Goal: Information Seeking & Learning: Learn about a topic

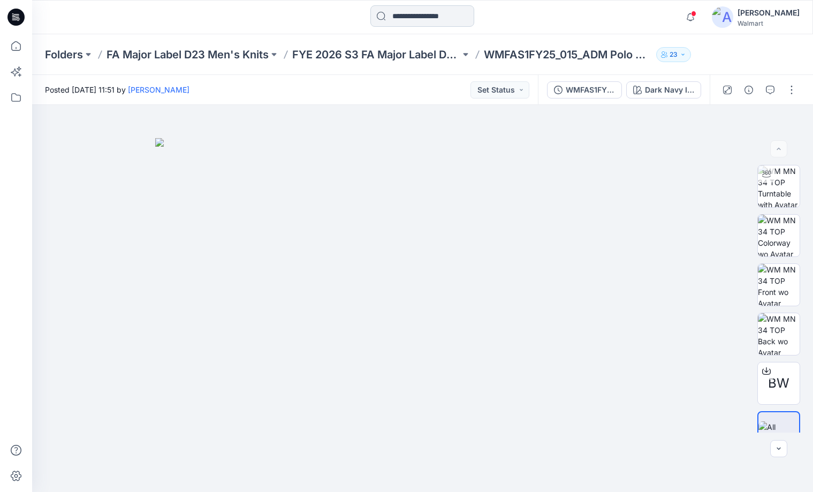
click at [381, 16] on input at bounding box center [422, 15] width 104 height 21
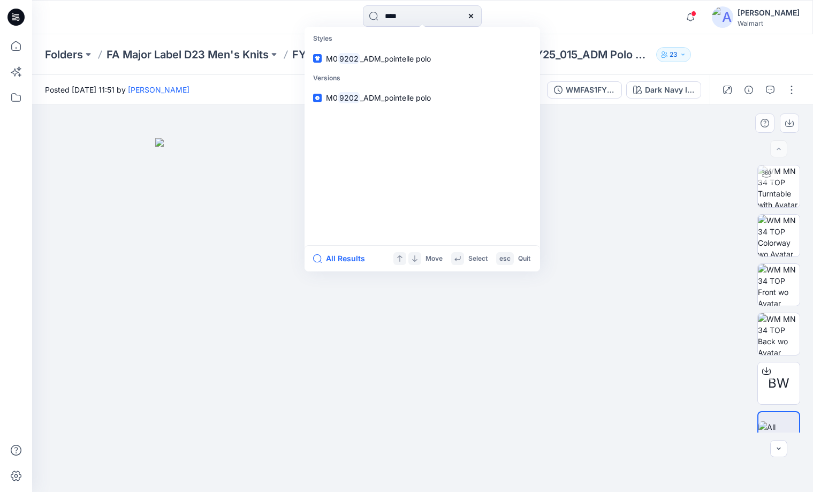
type input "****"
click at [357, 55] on mark "9202" at bounding box center [349, 58] width 22 height 12
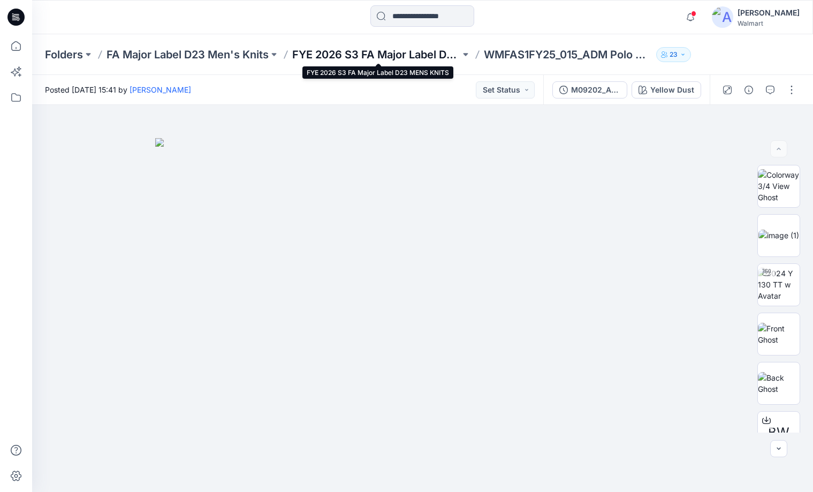
click at [397, 54] on p "FYE 2026 S3 FA Major Label D23 MENS KNITS" at bounding box center [376, 54] width 168 height 15
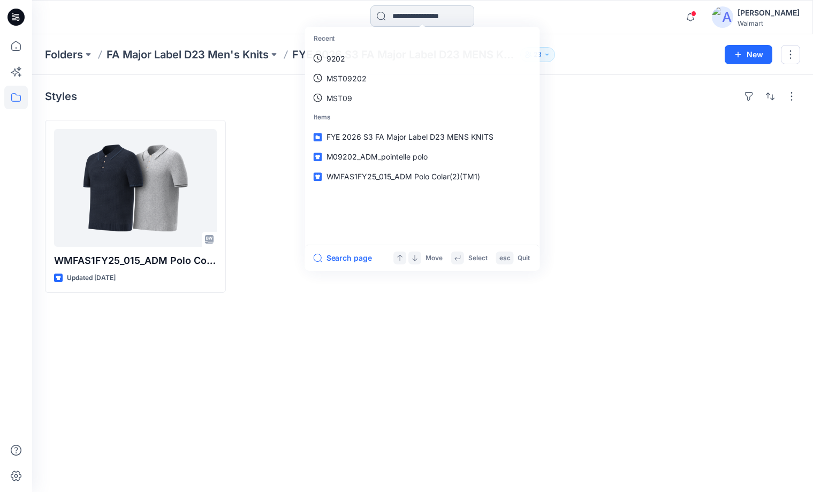
click at [453, 17] on input at bounding box center [422, 15] width 104 height 21
click at [331, 54] on p "9202" at bounding box center [335, 58] width 19 height 11
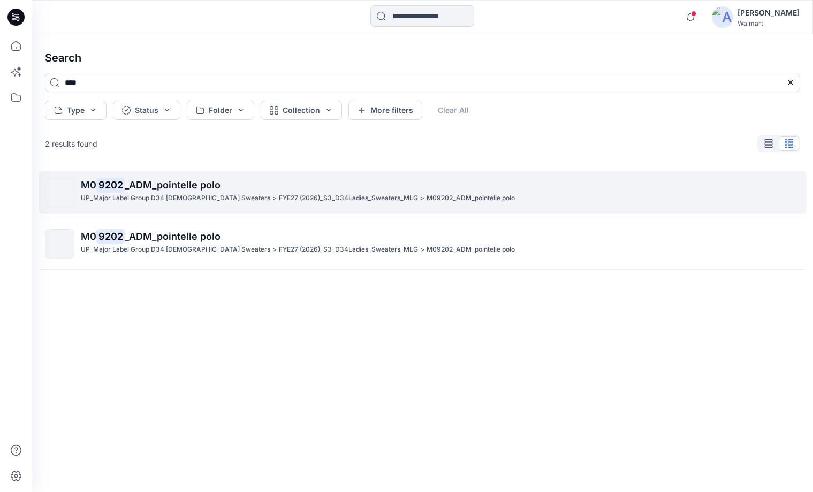
click at [149, 188] on span "_ADM_pointelle polo" at bounding box center [173, 184] width 96 height 11
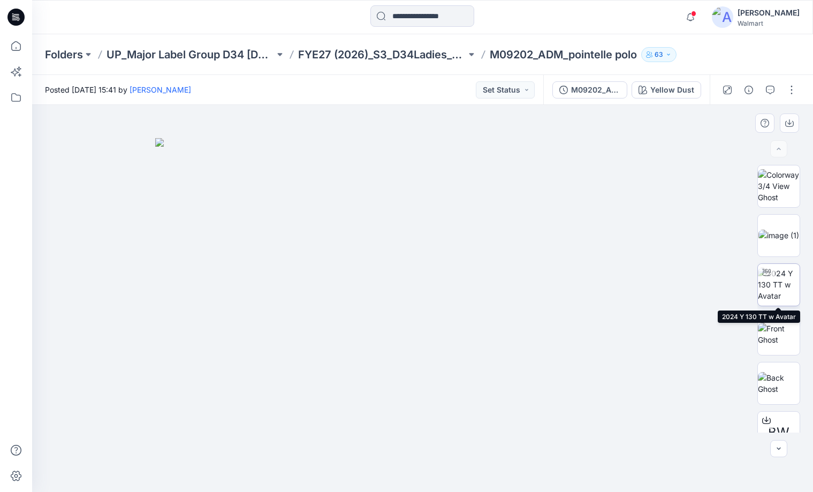
click at [775, 276] on div at bounding box center [766, 272] width 17 height 17
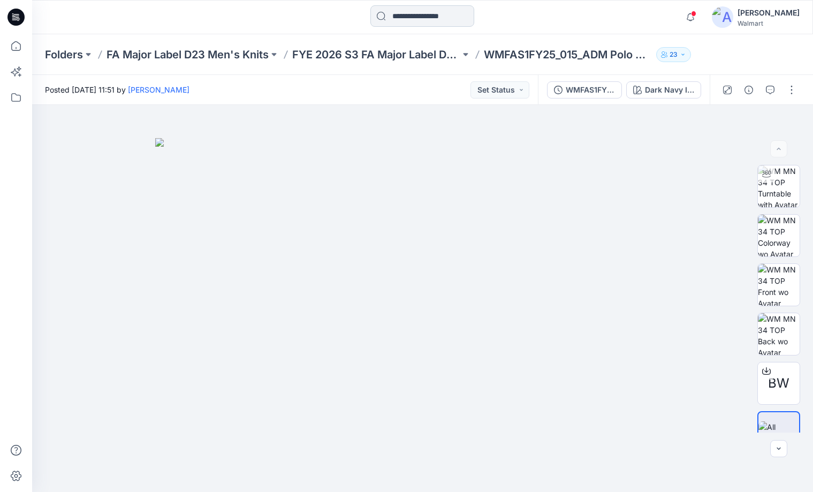
click at [388, 17] on input at bounding box center [422, 15] width 104 height 21
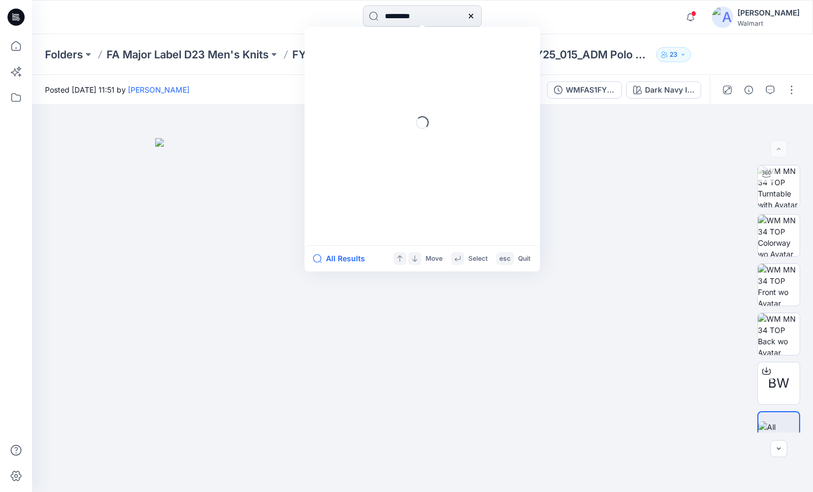
type input "**********"
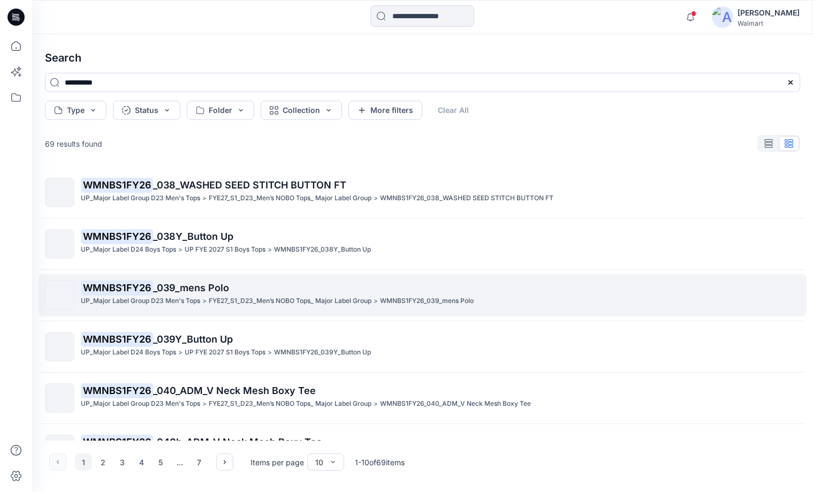
click at [109, 289] on mark "WMNBS1FY26" at bounding box center [117, 287] width 72 height 15
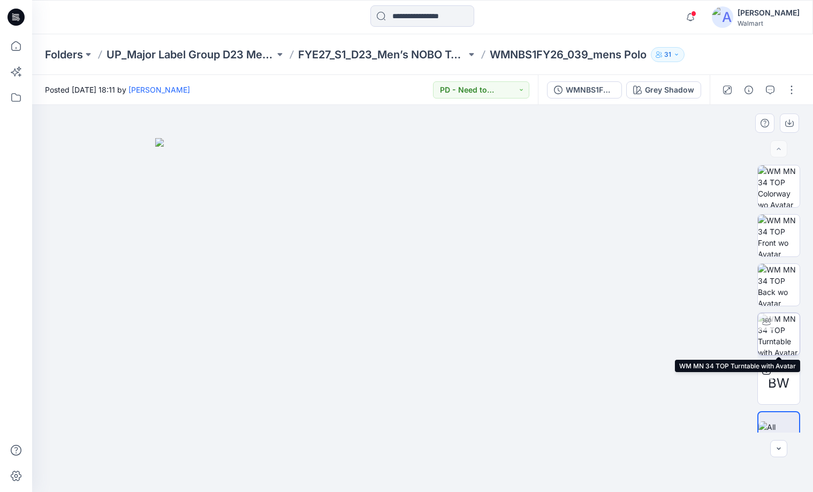
click at [778, 327] on img at bounding box center [779, 334] width 42 height 42
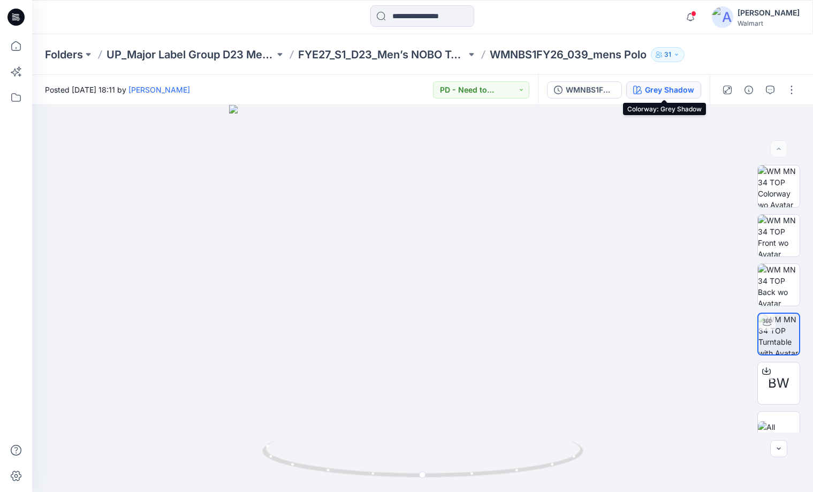
click at [697, 89] on button "Grey Shadow" at bounding box center [663, 89] width 75 height 17
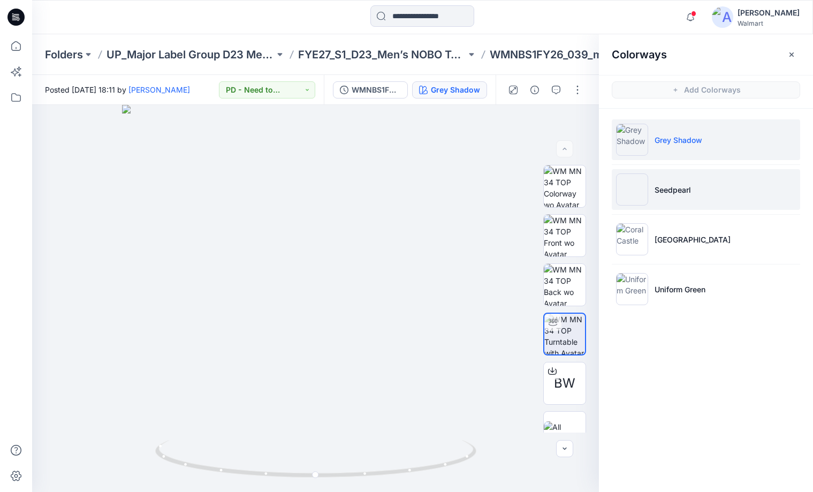
click at [631, 184] on img at bounding box center [632, 189] width 32 height 32
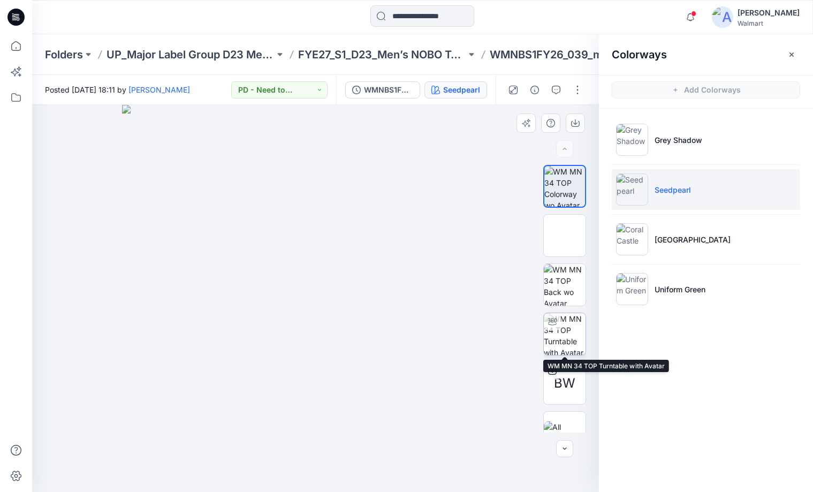
click at [560, 327] on div at bounding box center [552, 321] width 17 height 17
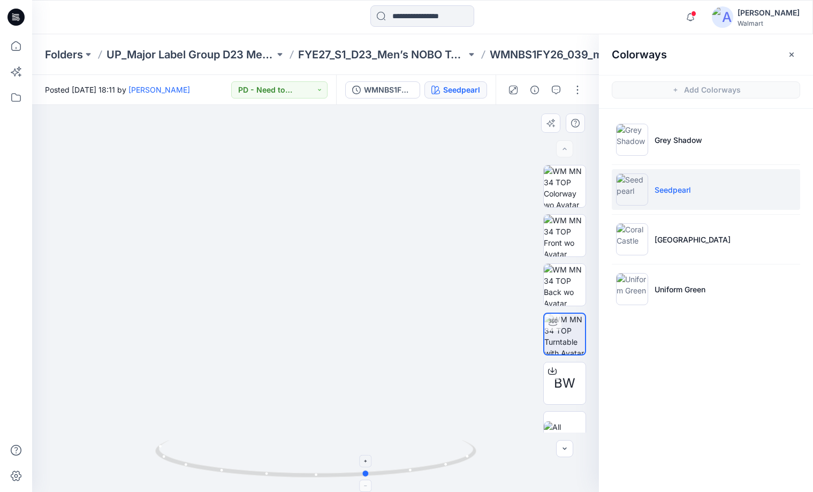
drag, startPoint x: 320, startPoint y: 478, endPoint x: 371, endPoint y: 445, distance: 61.3
click at [371, 445] on icon at bounding box center [317, 460] width 324 height 40
drag, startPoint x: 367, startPoint y: 473, endPoint x: 423, endPoint y: 471, distance: 56.8
click at [423, 471] on circle at bounding box center [421, 469] width 6 height 6
drag, startPoint x: 422, startPoint y: 472, endPoint x: 485, endPoint y: 451, distance: 66.5
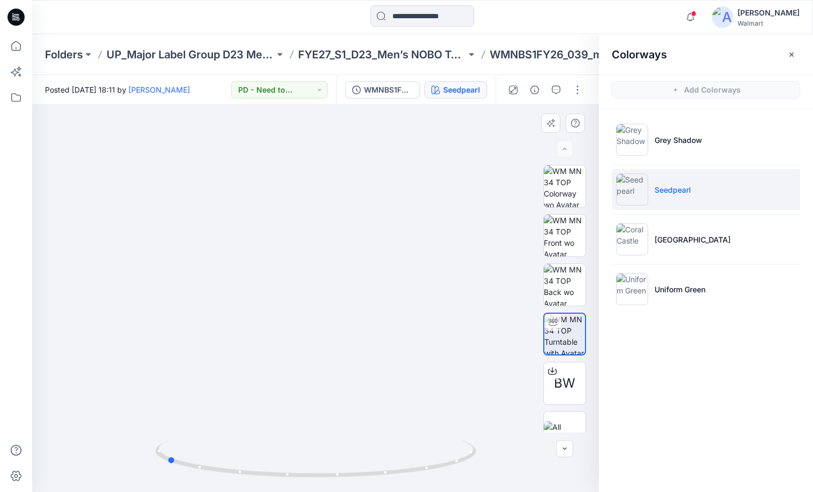
click at [485, 451] on div at bounding box center [315, 298] width 567 height 387
